Goal: Obtain resource: Obtain resource

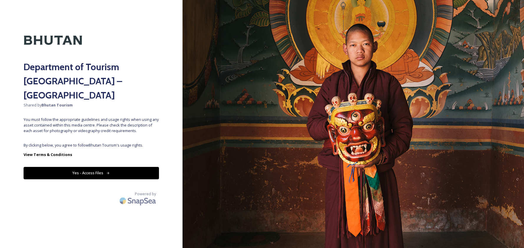
click at [99, 167] on button "Yes - Access Files" at bounding box center [91, 173] width 135 height 12
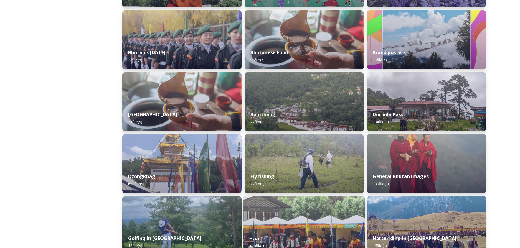
scroll to position [179, 0]
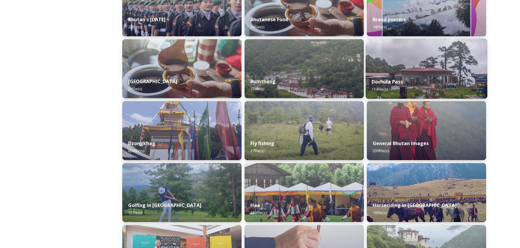
click at [411, 79] on div "Dochula Pass 134 file(s)" at bounding box center [426, 85] width 122 height 27
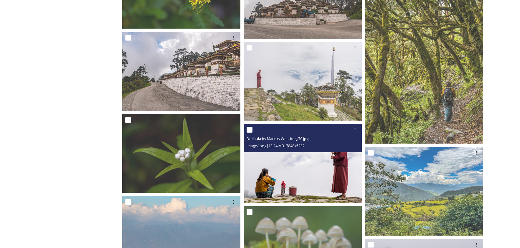
scroll to position [493, 0]
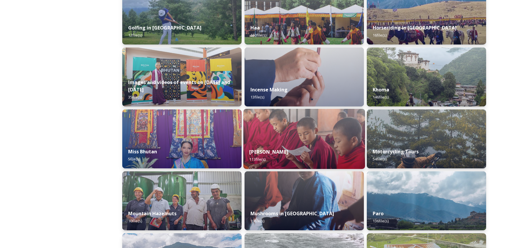
scroll to position [471, 0]
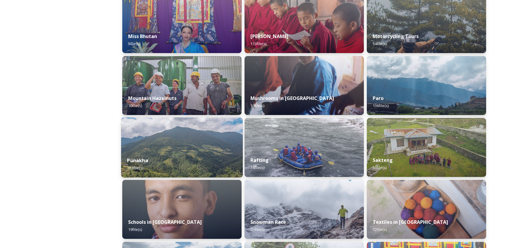
click at [163, 151] on div "Punakha 103 file(s)" at bounding box center [182, 163] width 122 height 27
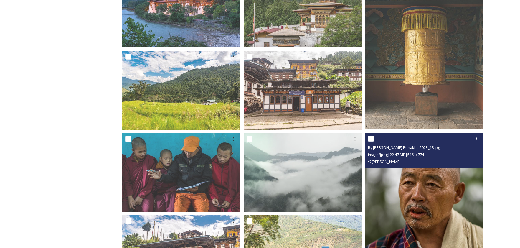
scroll to position [690, 0]
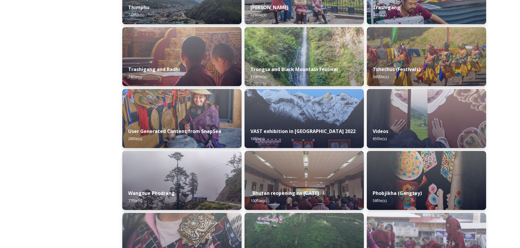
scroll to position [963, 0]
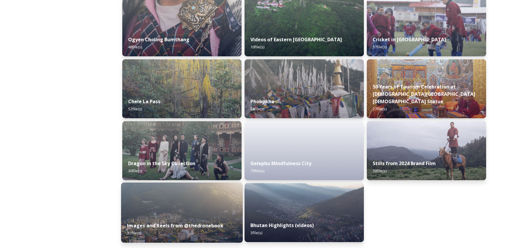
click at [205, 207] on img at bounding box center [182, 212] width 122 height 60
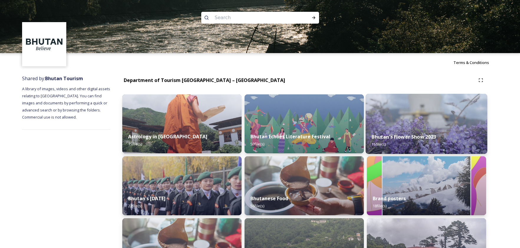
click at [415, 128] on div "Bhutan's Flower Show 2023 15 file(s)" at bounding box center [426, 140] width 122 height 27
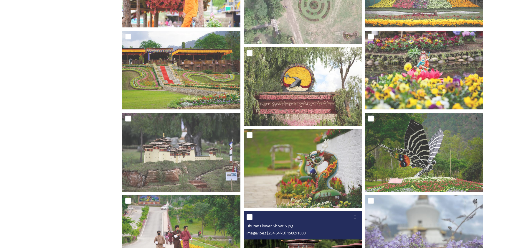
scroll to position [370, 0]
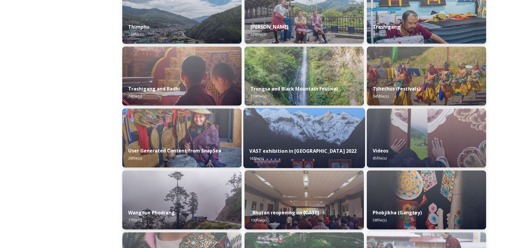
scroll to position [837, 0]
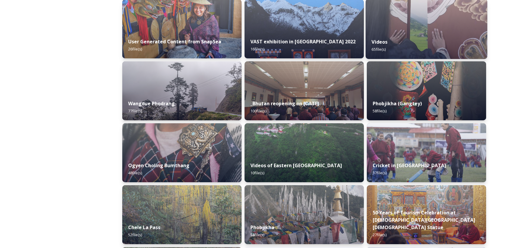
click at [410, 26] on img at bounding box center [426, 29] width 122 height 60
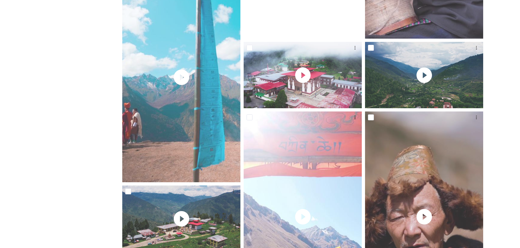
scroll to position [2372, 0]
